Goal: Transaction & Acquisition: Obtain resource

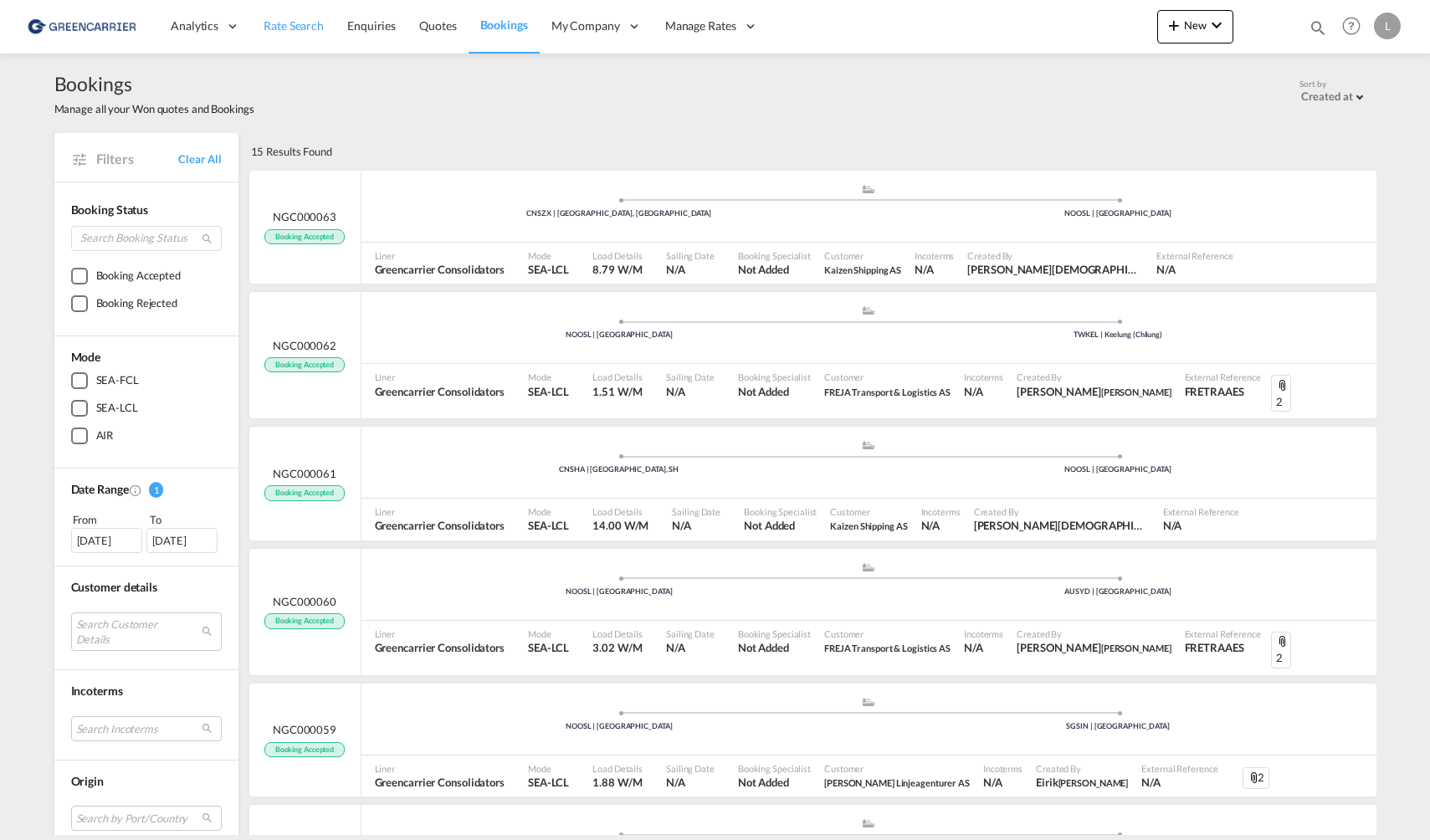
click at [302, 23] on span "Rate Search" at bounding box center [293, 25] width 60 height 14
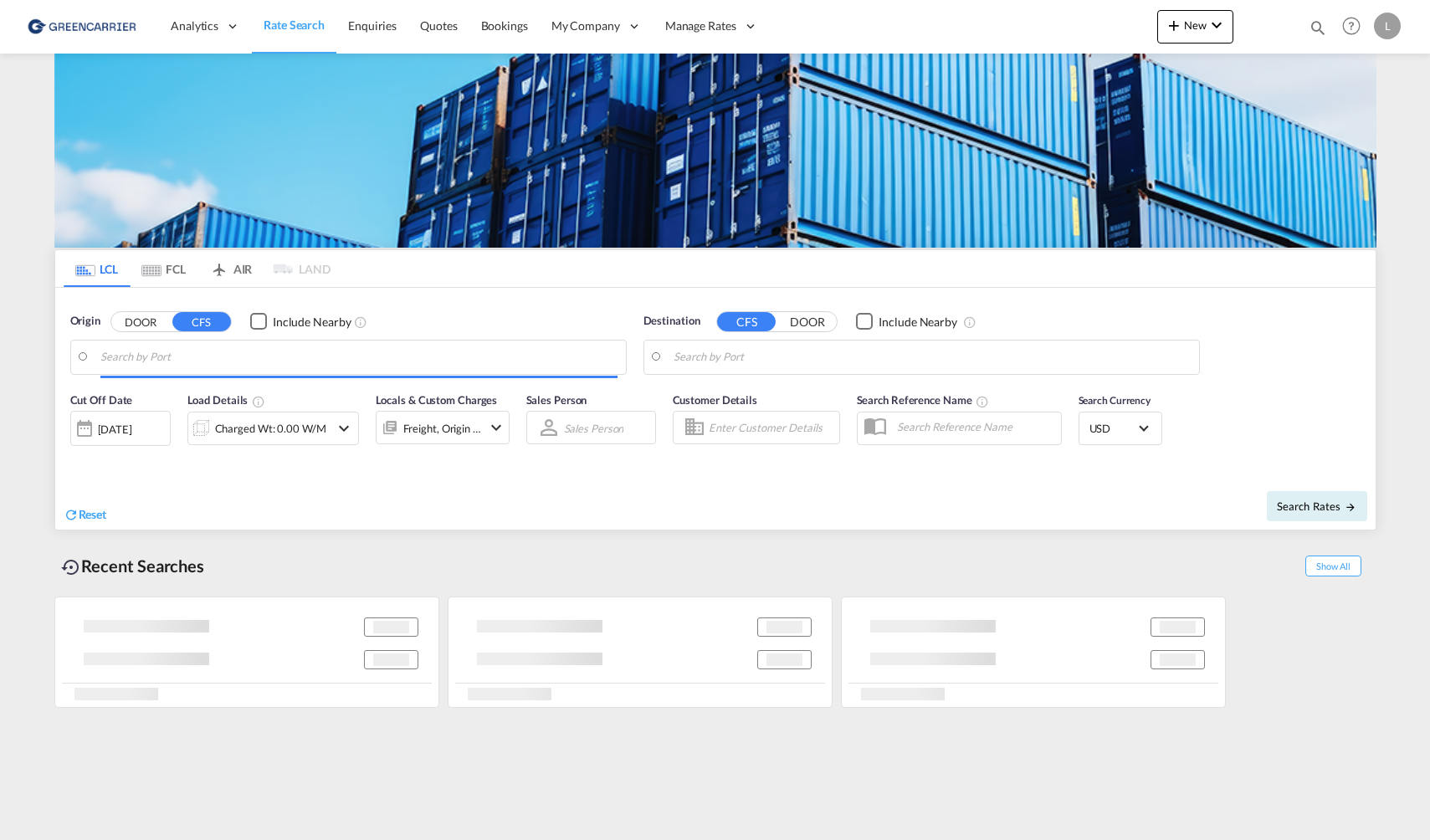
type input "[GEOGRAPHIC_DATA], NOOSL"
type input "Keelung (Chilung), TWKEL"
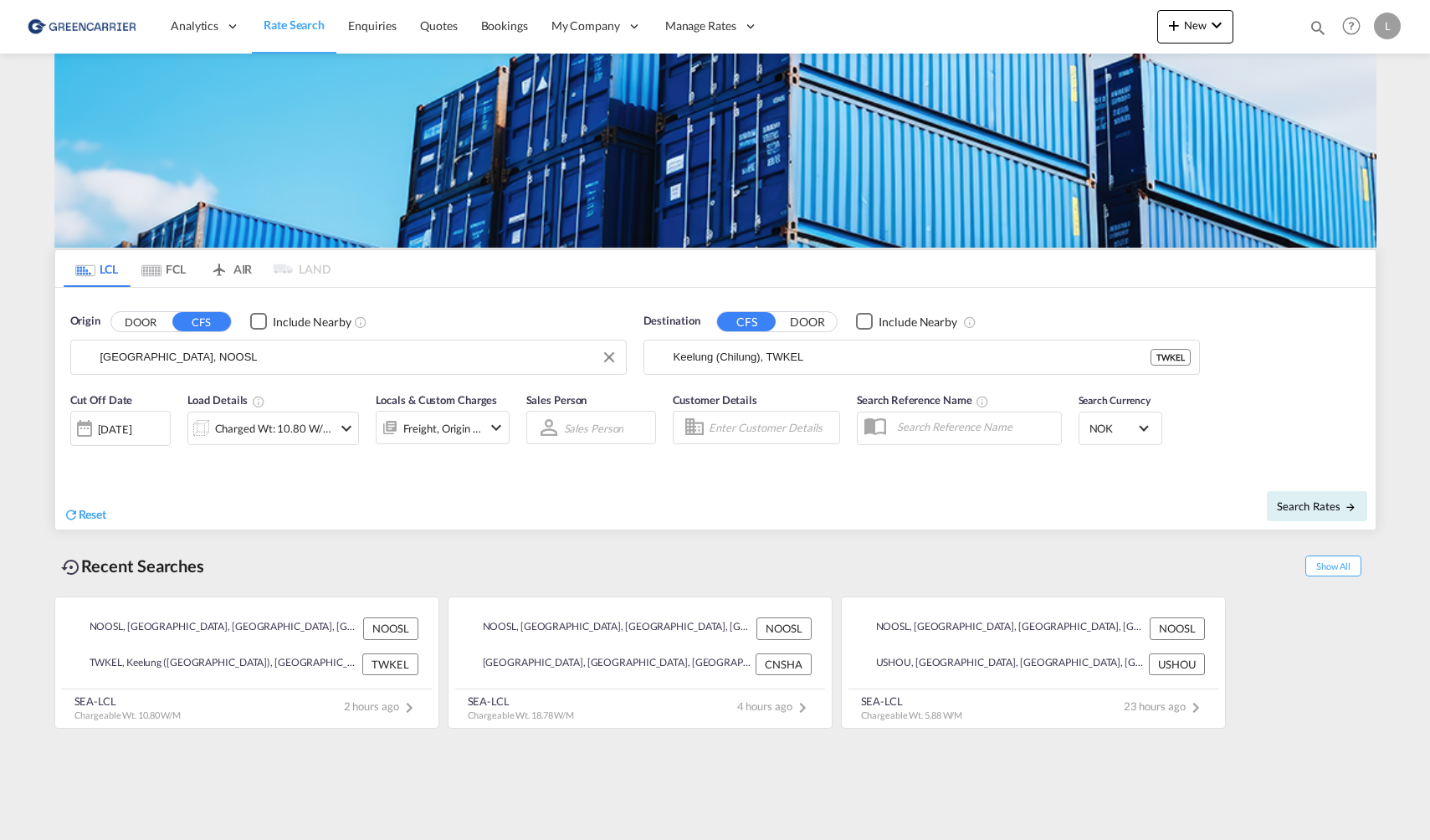
click at [216, 352] on input "[GEOGRAPHIC_DATA], NOOSL" at bounding box center [358, 357] width 517 height 25
click at [866, 367] on input "Keelung (Chilung), TWKEL" at bounding box center [932, 357] width 517 height 25
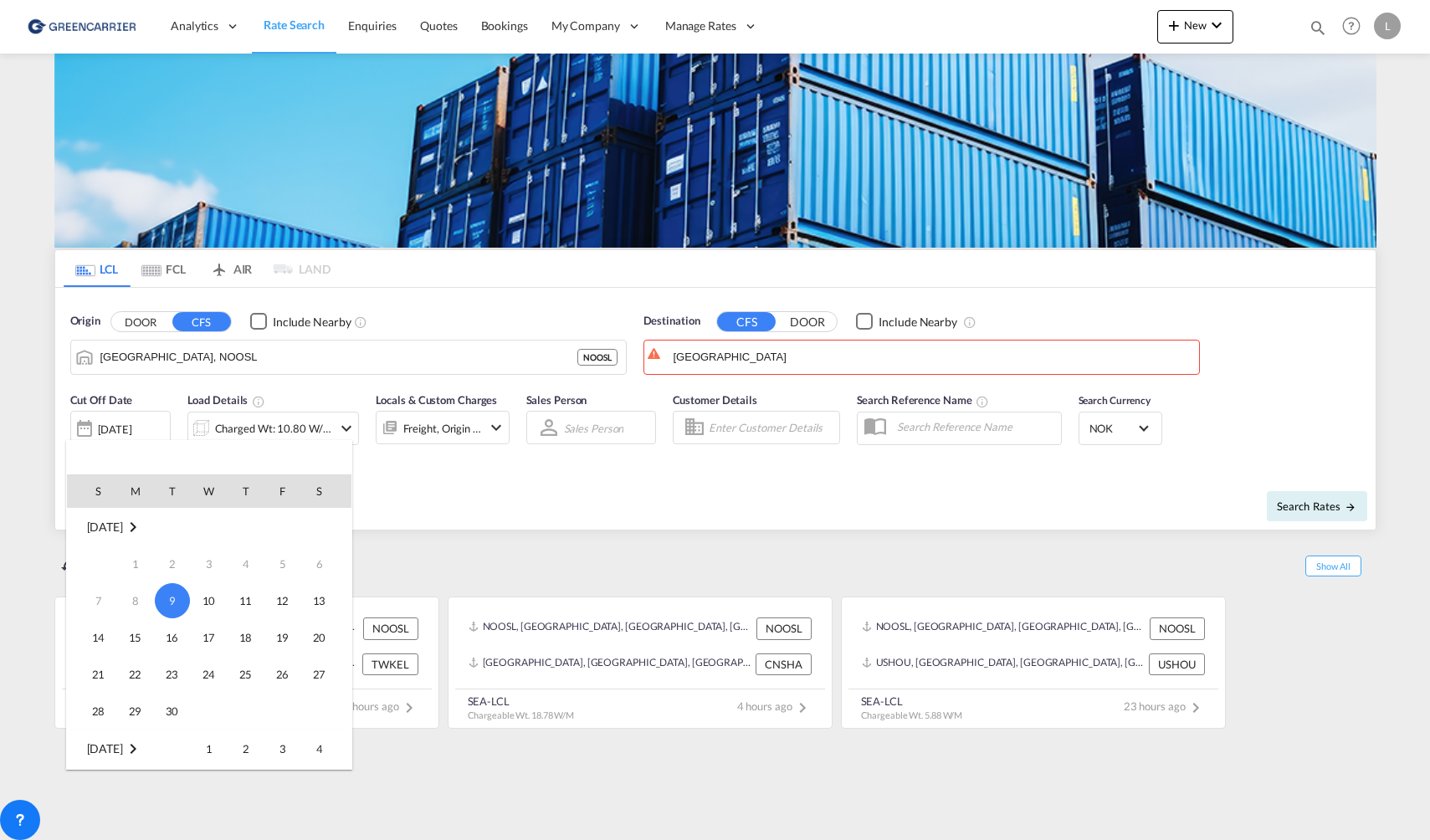
click at [886, 347] on div at bounding box center [715, 420] width 1430 height 840
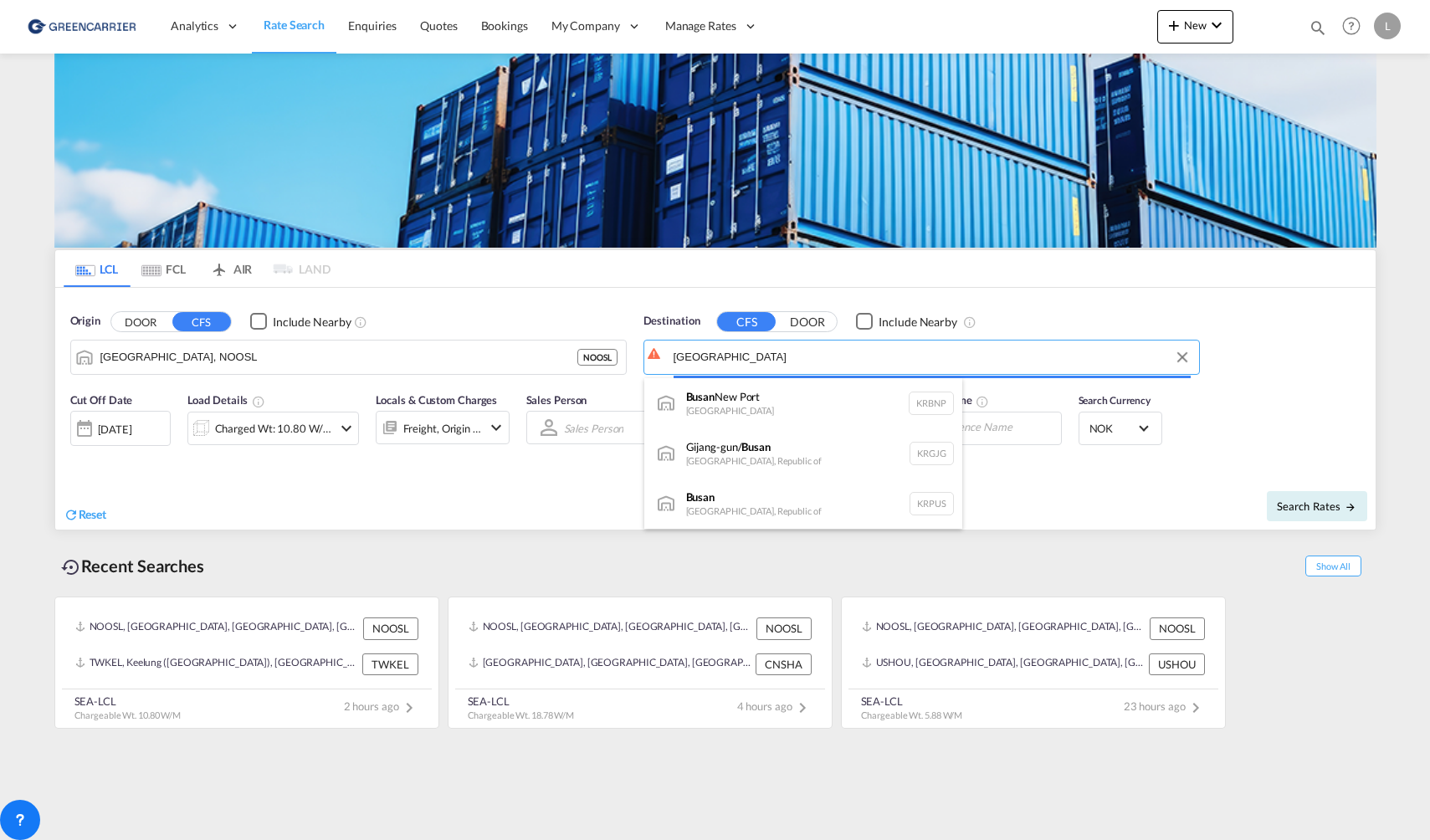
click at [882, 356] on body "Analytics Reports Dashboard Rate Search Enquiries Quotes Bookings" at bounding box center [715, 420] width 1430 height 840
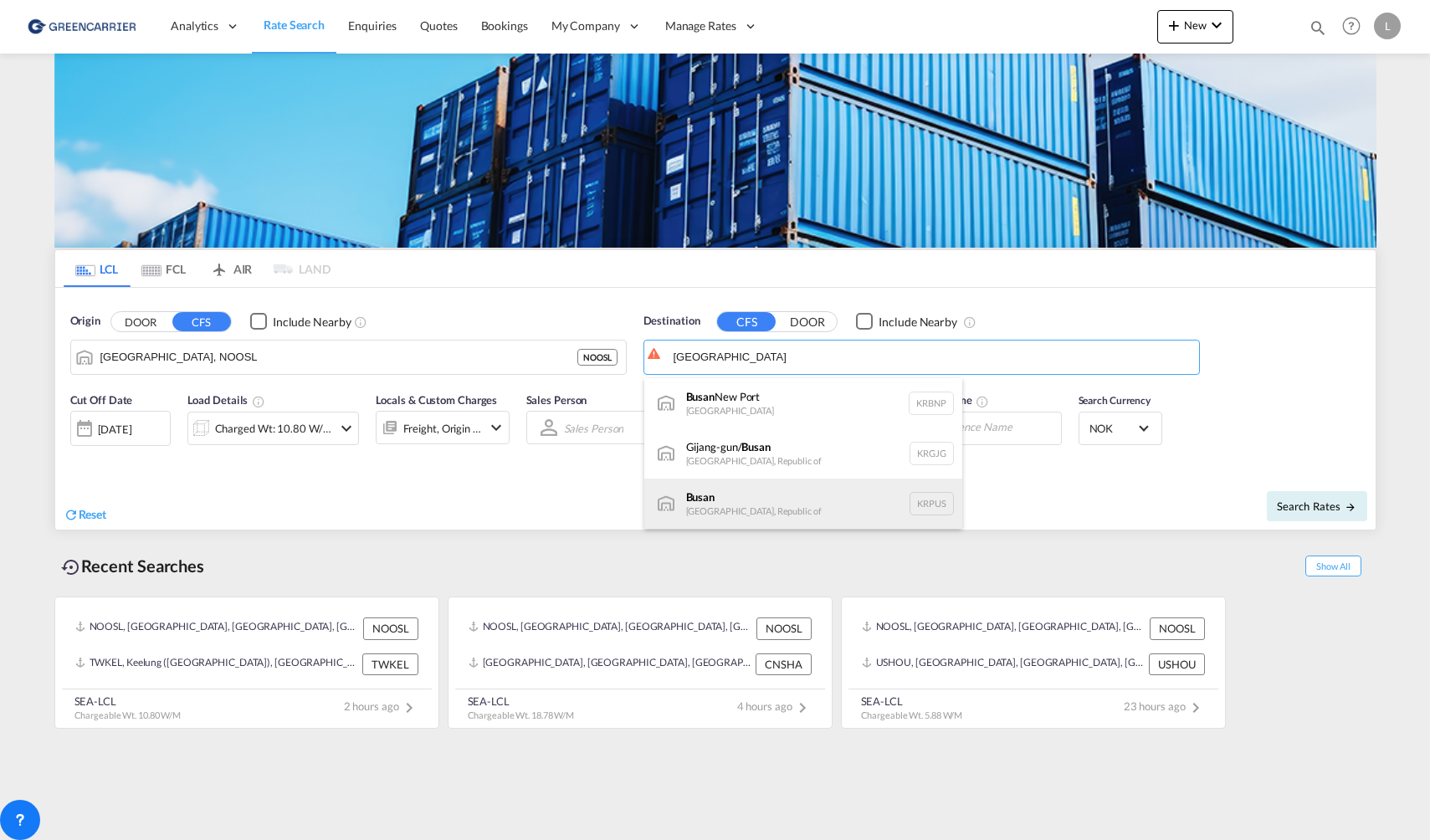
click at [842, 488] on div "Busan Korea, Republic of KRPUS" at bounding box center [803, 504] width 318 height 51
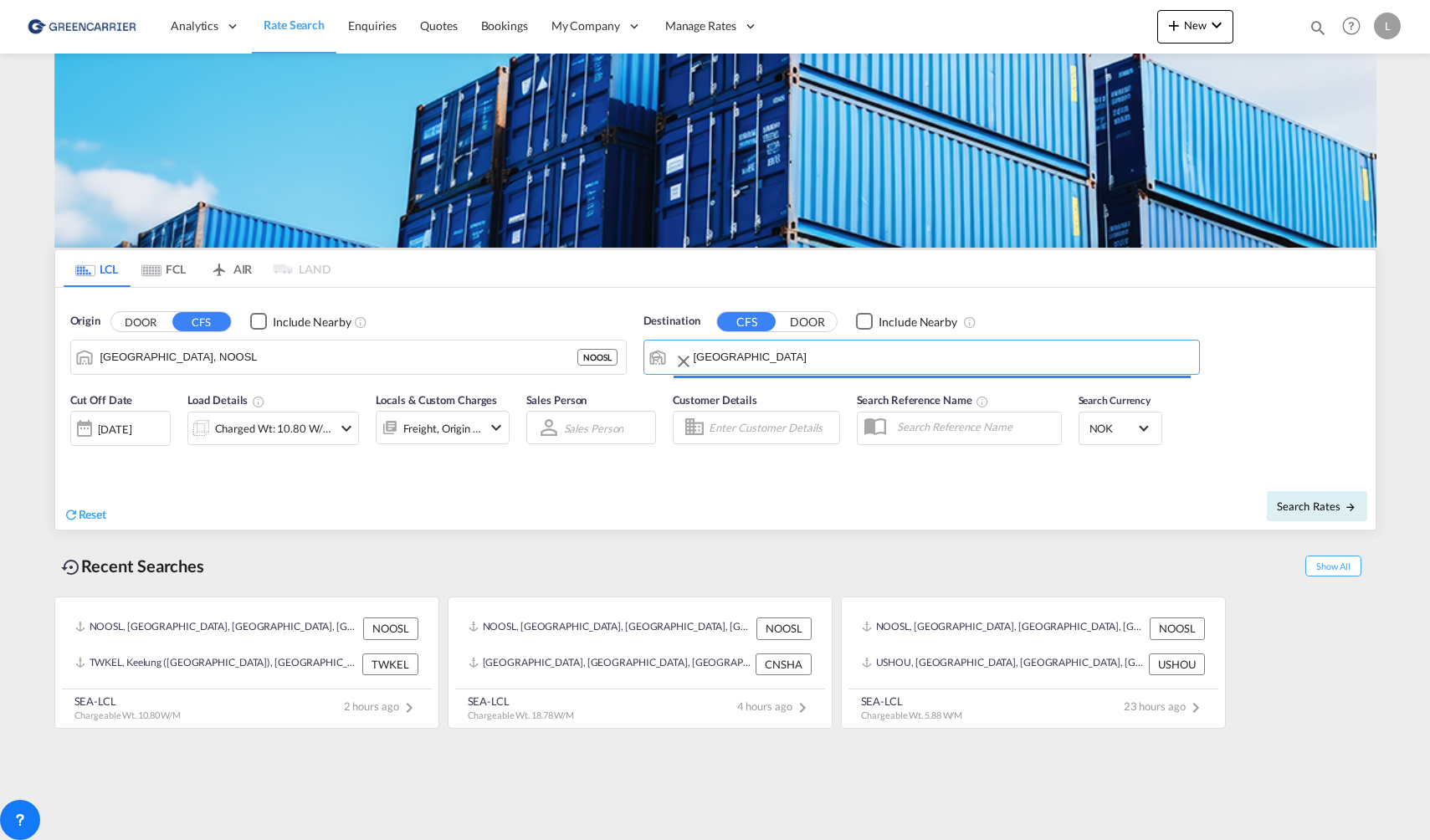
type input "Busan, KRPUS"
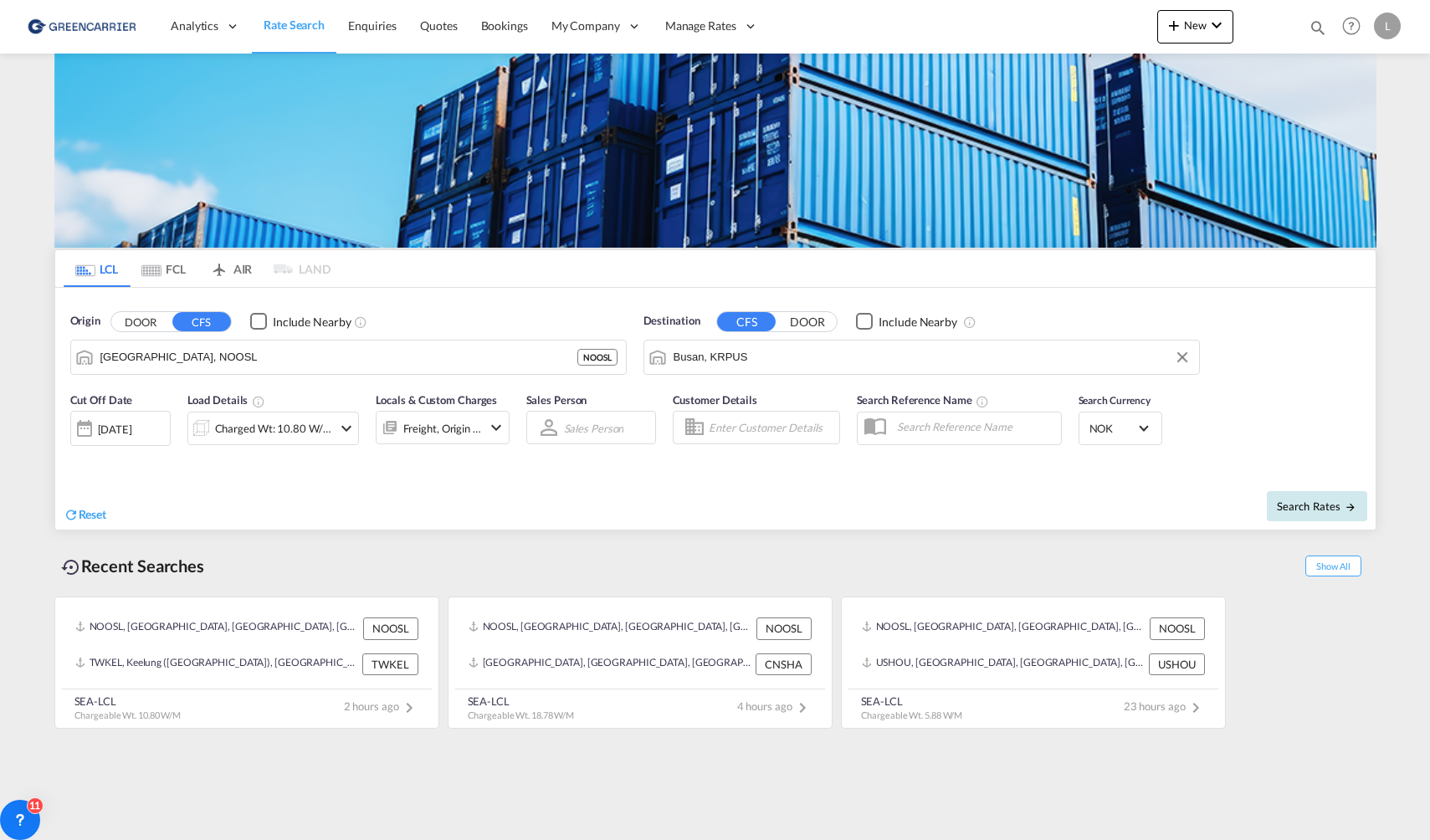
click at [1334, 495] on button "Search Rates" at bounding box center [1317, 506] width 100 height 30
type input "NOOSL to KRPUS / [DATE]"
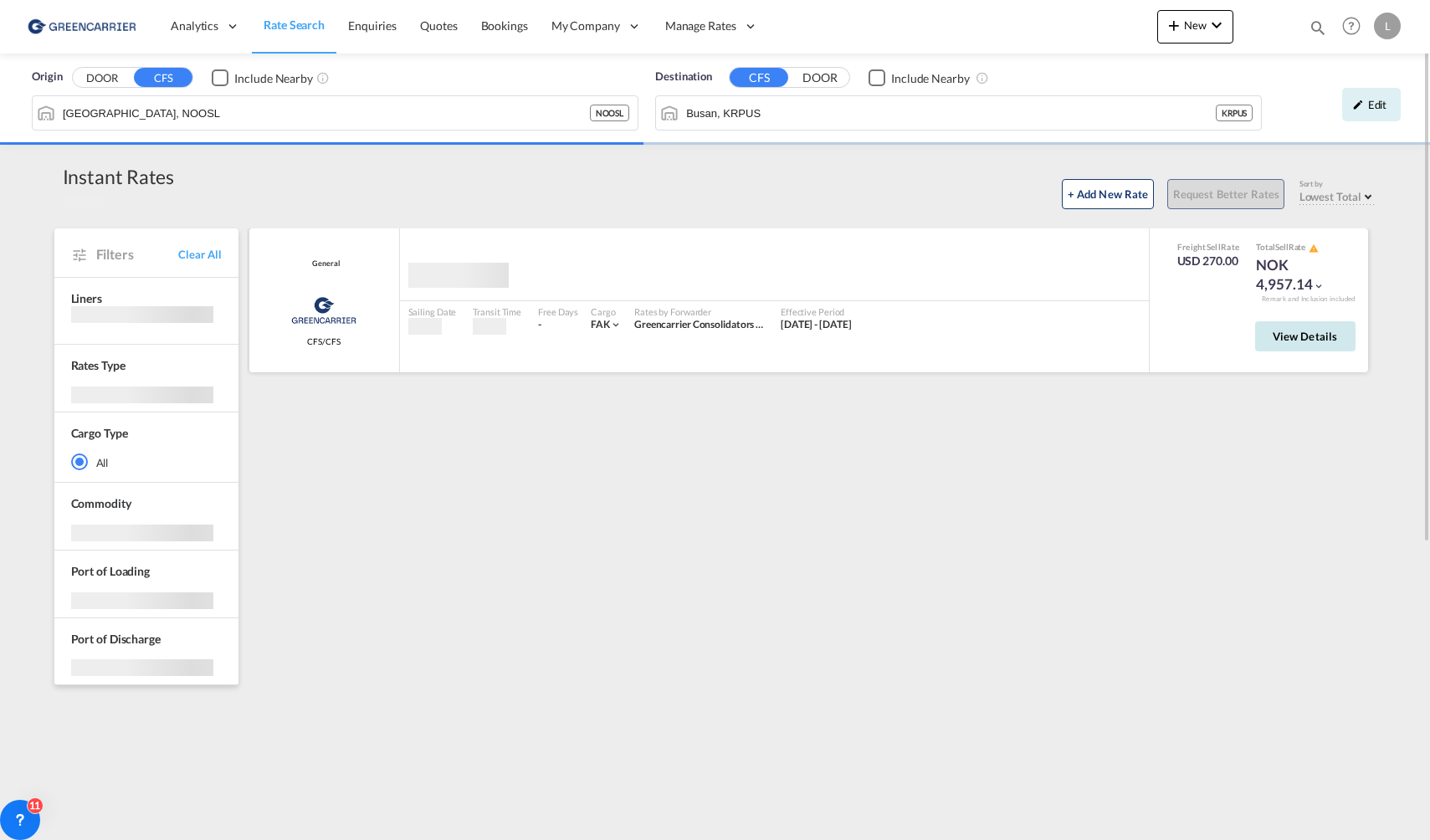
click at [1311, 338] on span "View Details" at bounding box center [1305, 335] width 65 height 13
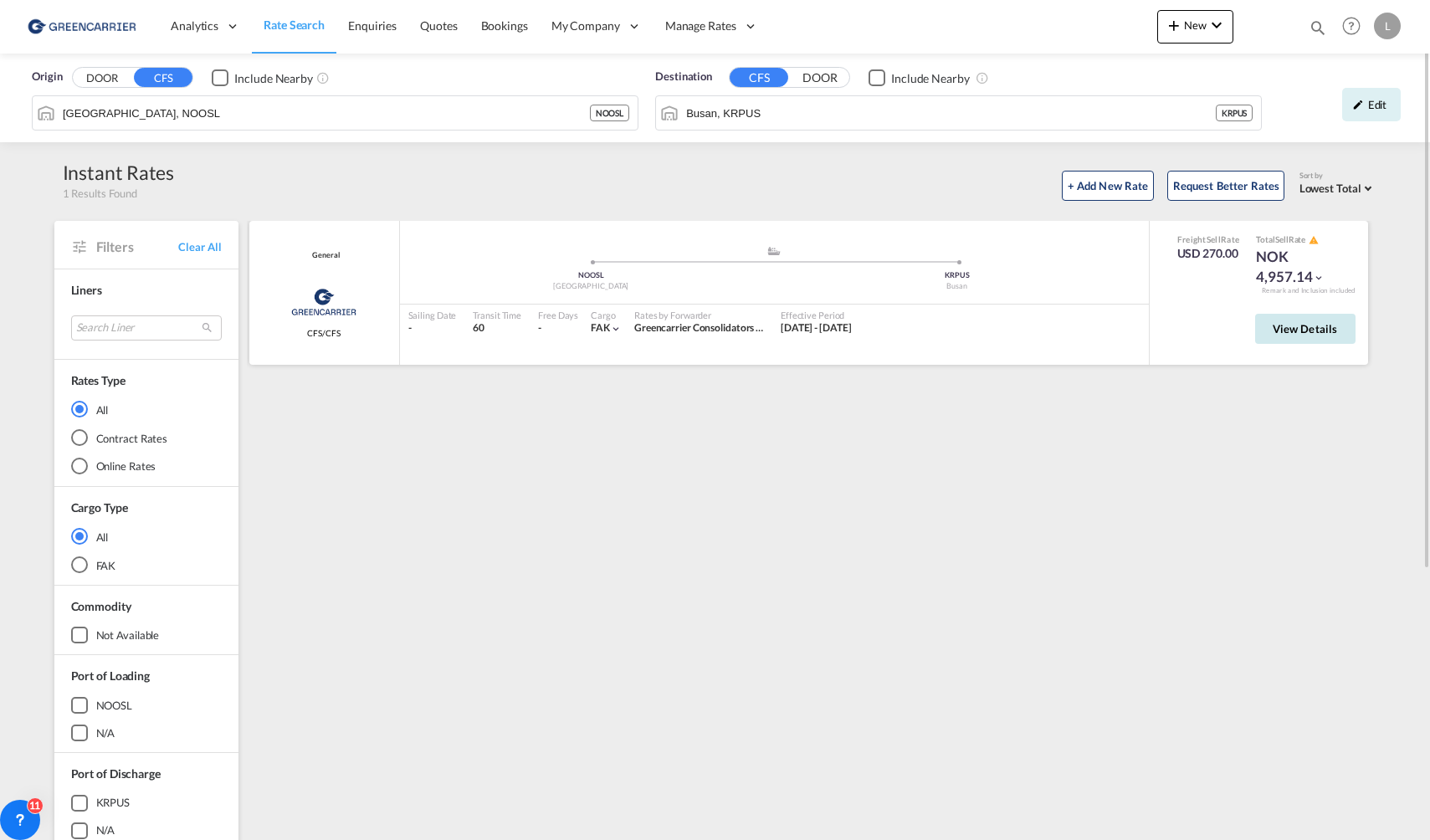
click at [1311, 338] on button "View Details" at bounding box center [1305, 329] width 100 height 30
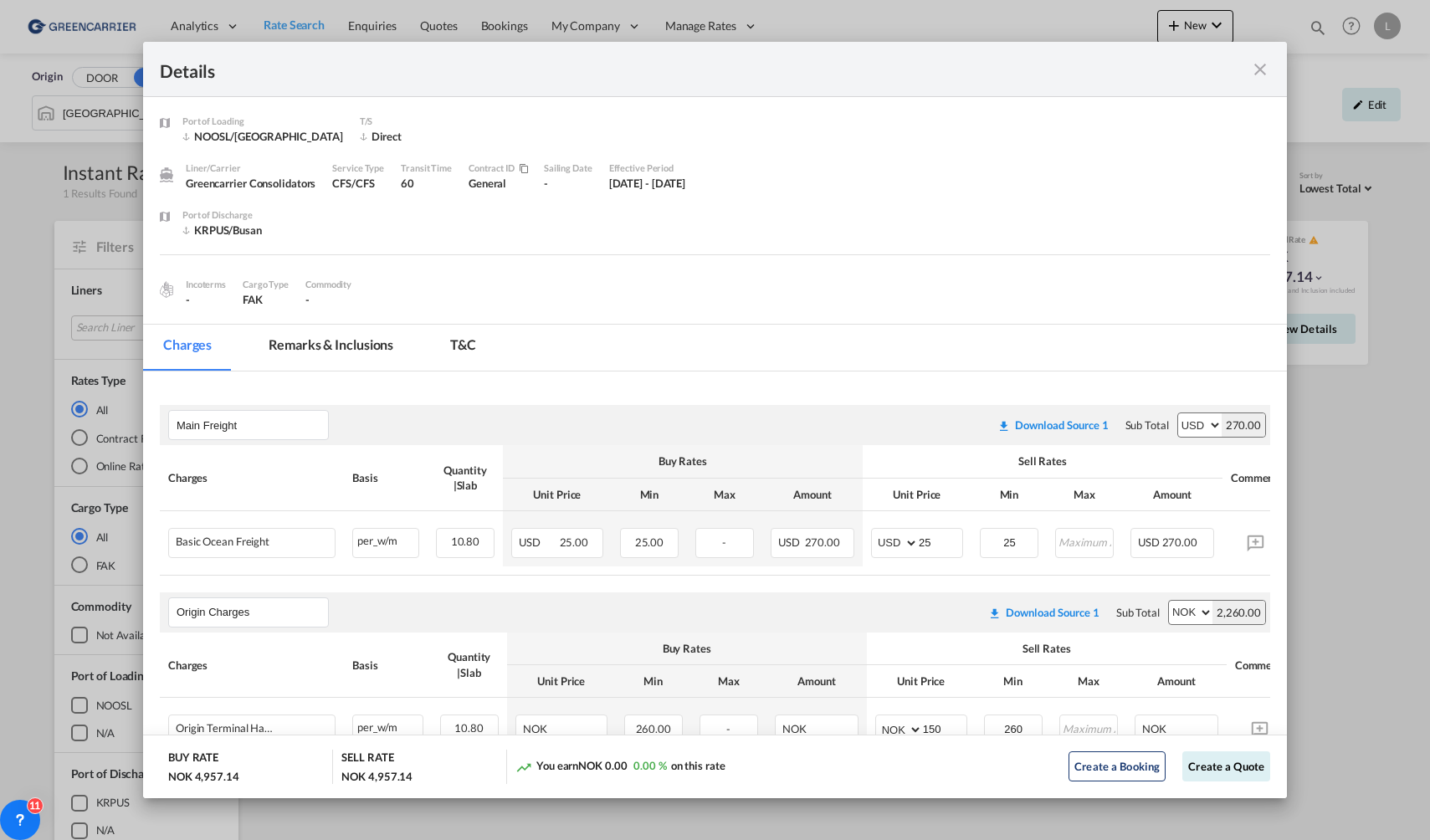
click at [1258, 65] on md-icon "icon-close fg-AAA8AD m-0 cursor" at bounding box center [1260, 69] width 20 height 20
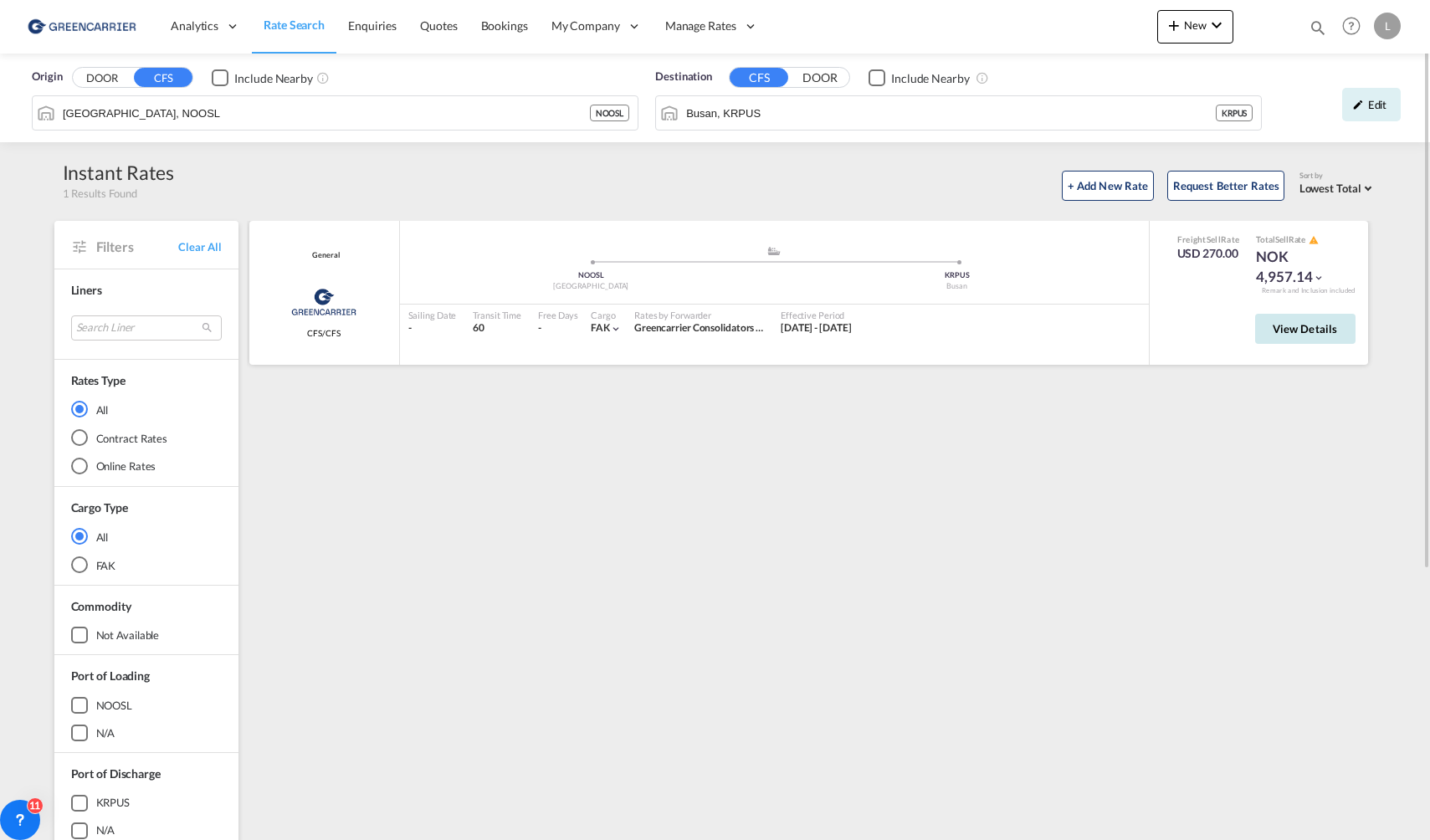
click at [1311, 340] on button "View Details" at bounding box center [1305, 329] width 100 height 30
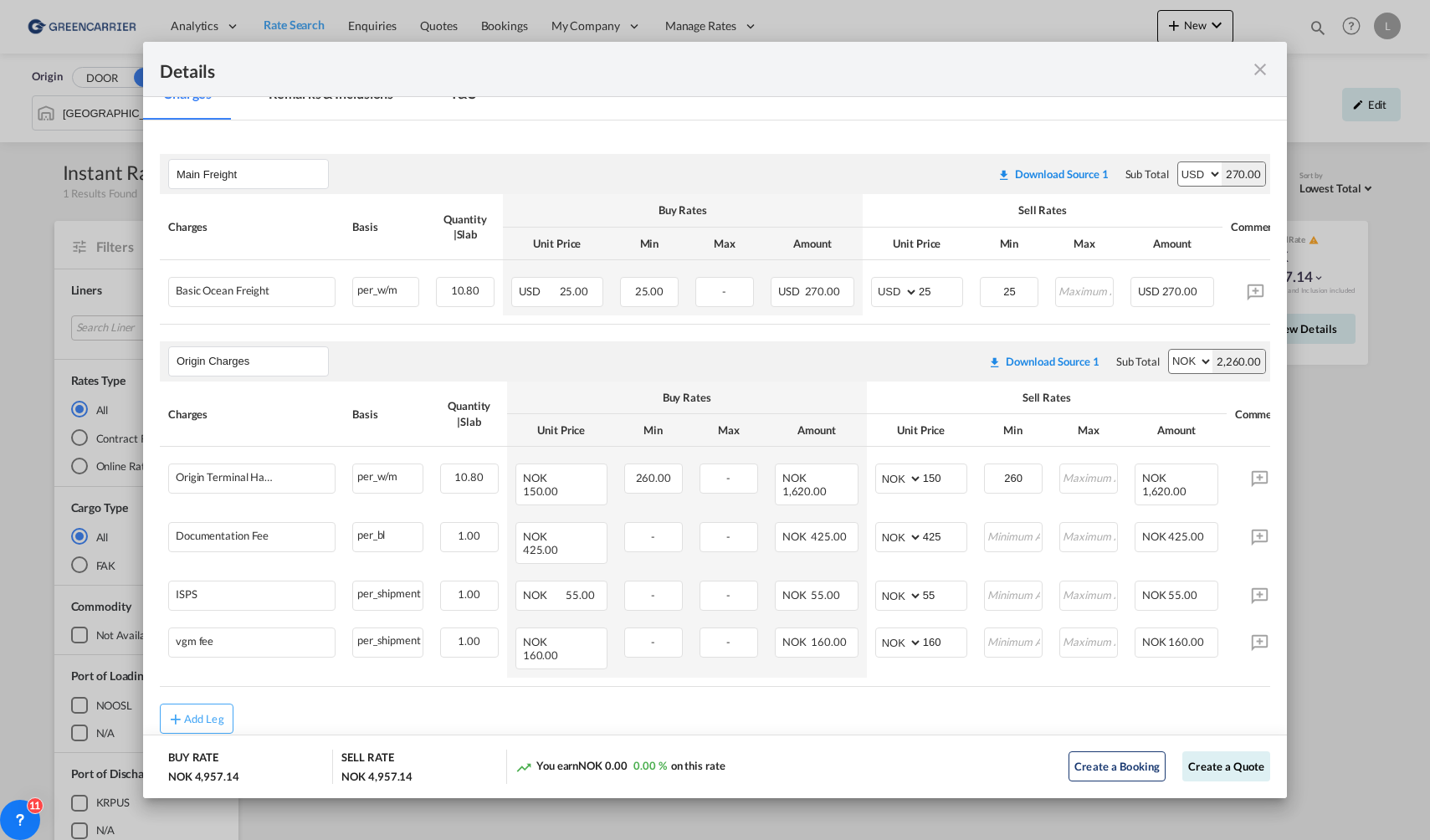
scroll to position [167, 0]
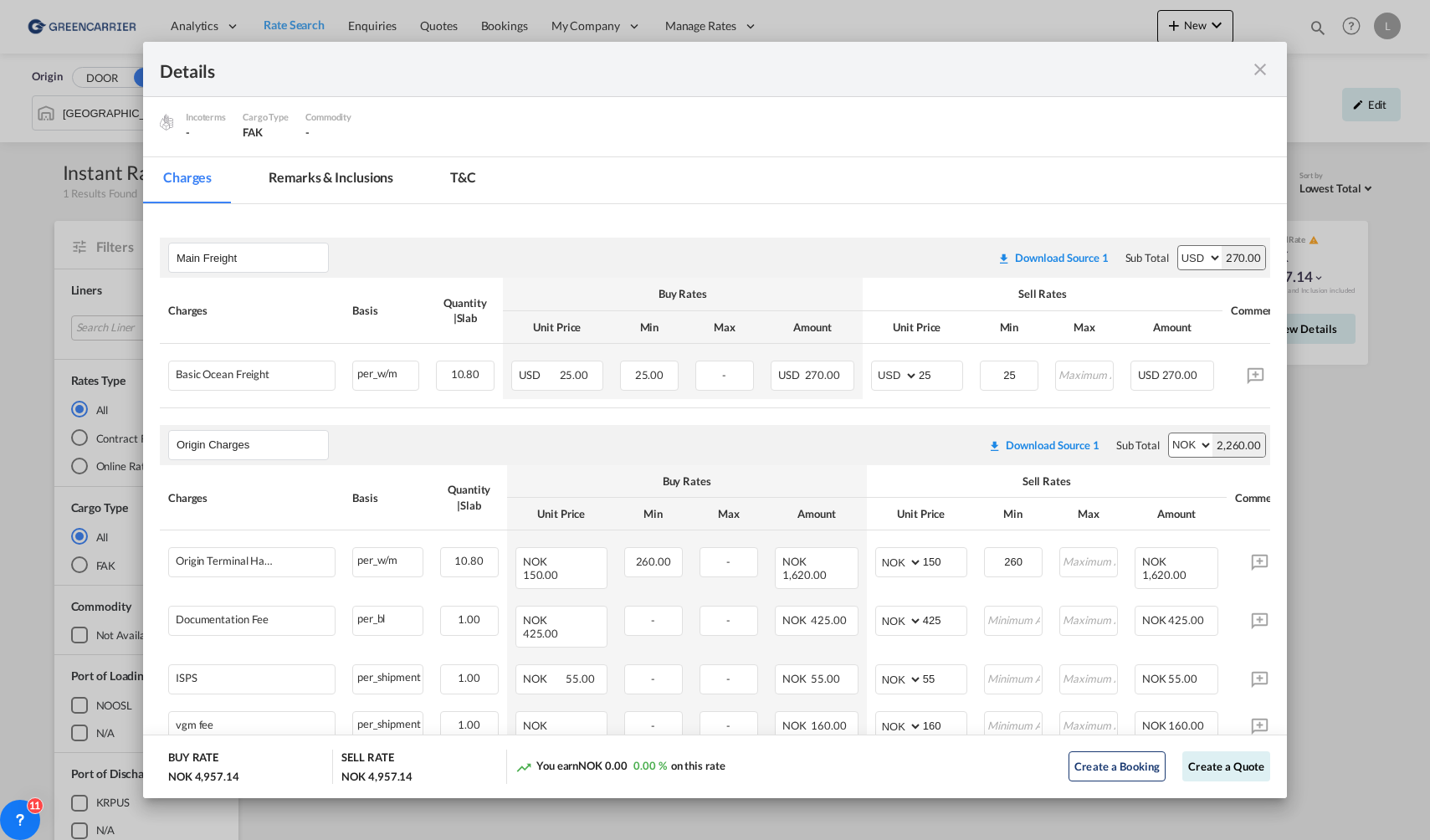
click at [1257, 66] on md-icon "icon-close fg-AAA8AD m-0 cursor" at bounding box center [1260, 69] width 20 height 20
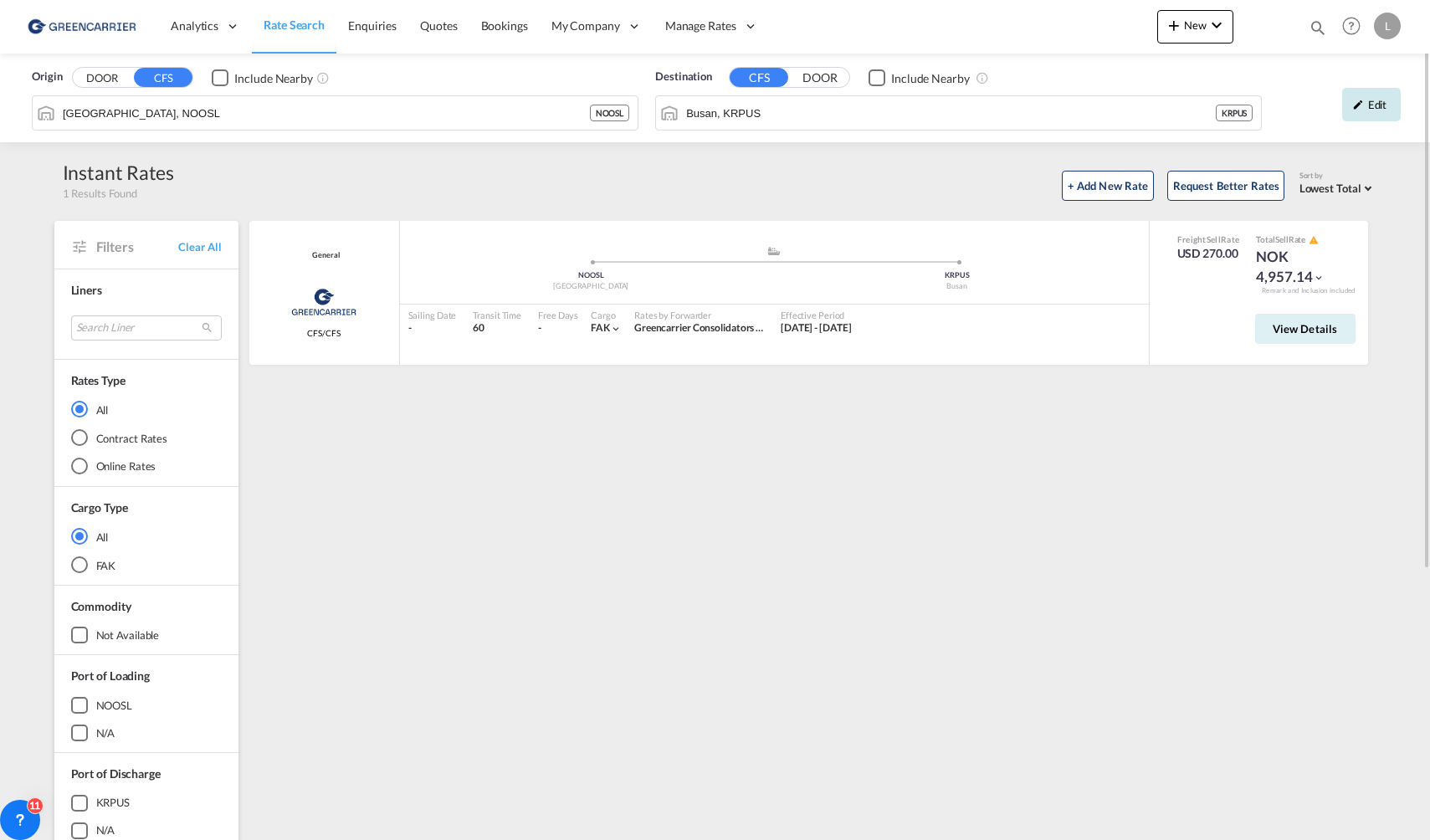
click at [1366, 106] on div "Edit" at bounding box center [1371, 105] width 58 height 33
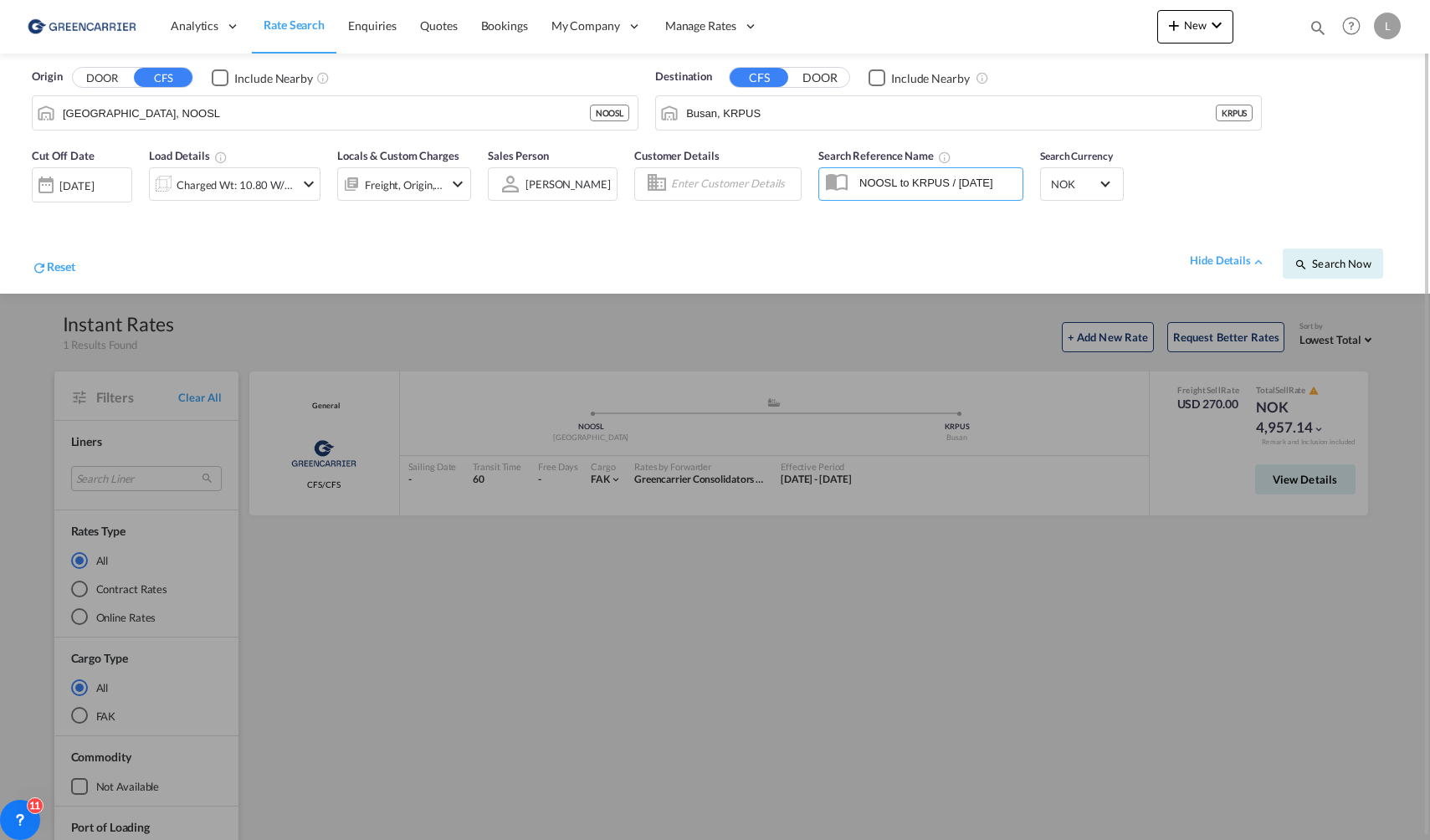
click at [956, 186] on input "NOOSL to KRPUS / [DATE]" at bounding box center [937, 182] width 172 height 25
click at [704, 651] on div at bounding box center [715, 420] width 1430 height 840
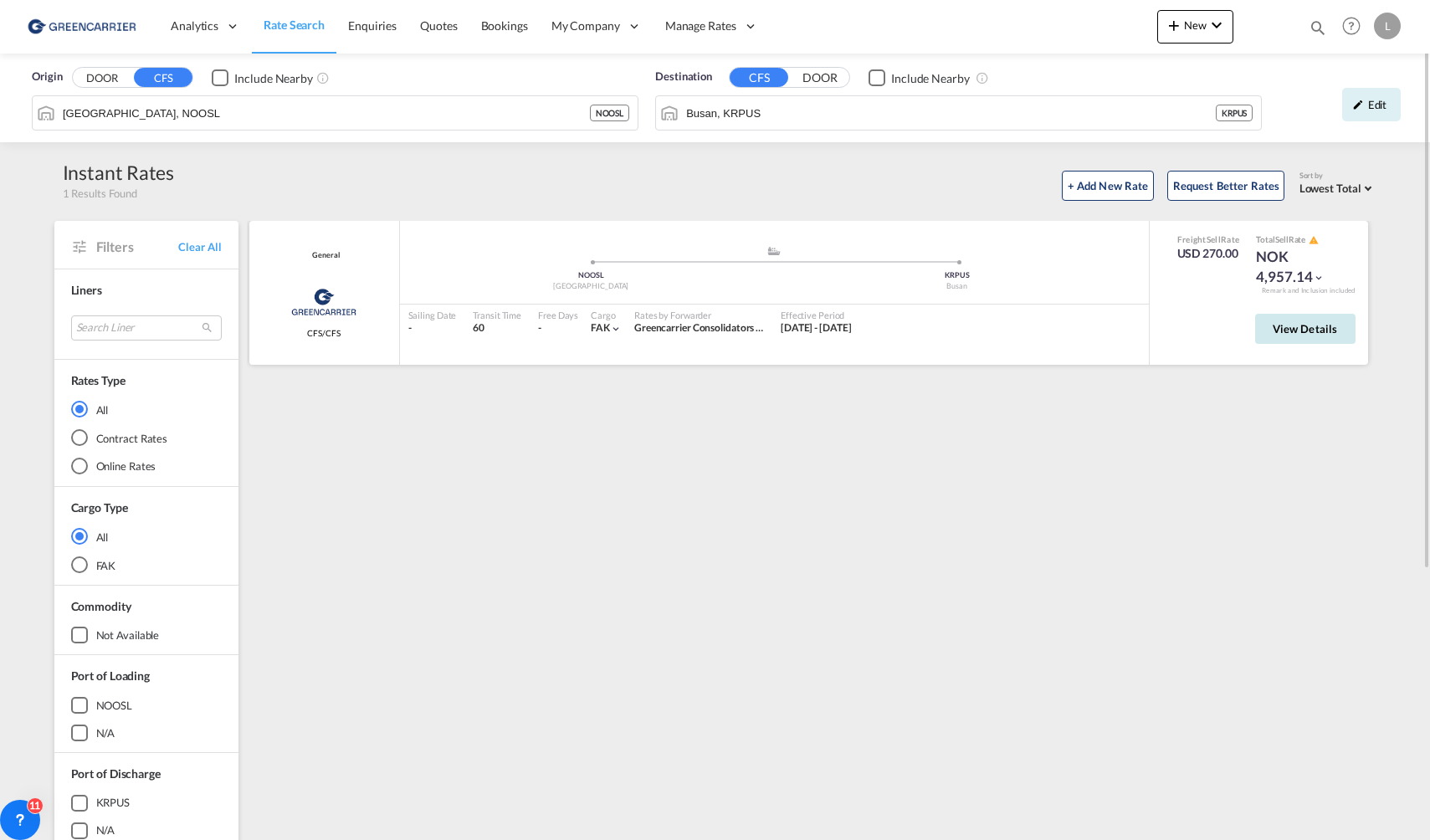
click at [1332, 328] on span "View Details" at bounding box center [1305, 329] width 65 height 13
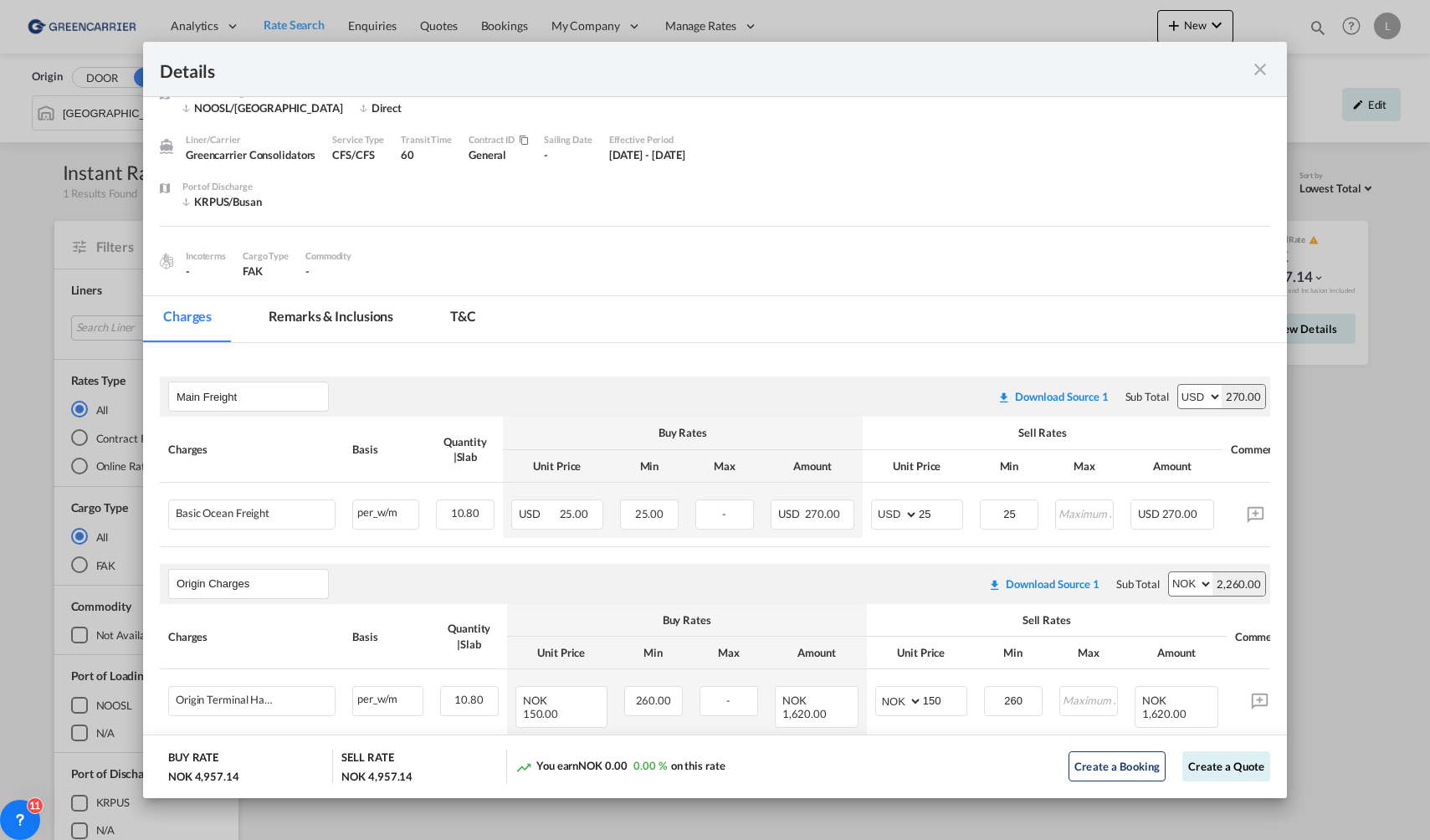
scroll to position [27, 0]
click at [1261, 70] on md-icon "icon-close fg-AAA8AD m-0 cursor" at bounding box center [1260, 69] width 20 height 20
